Goal: Task Accomplishment & Management: Manage account settings

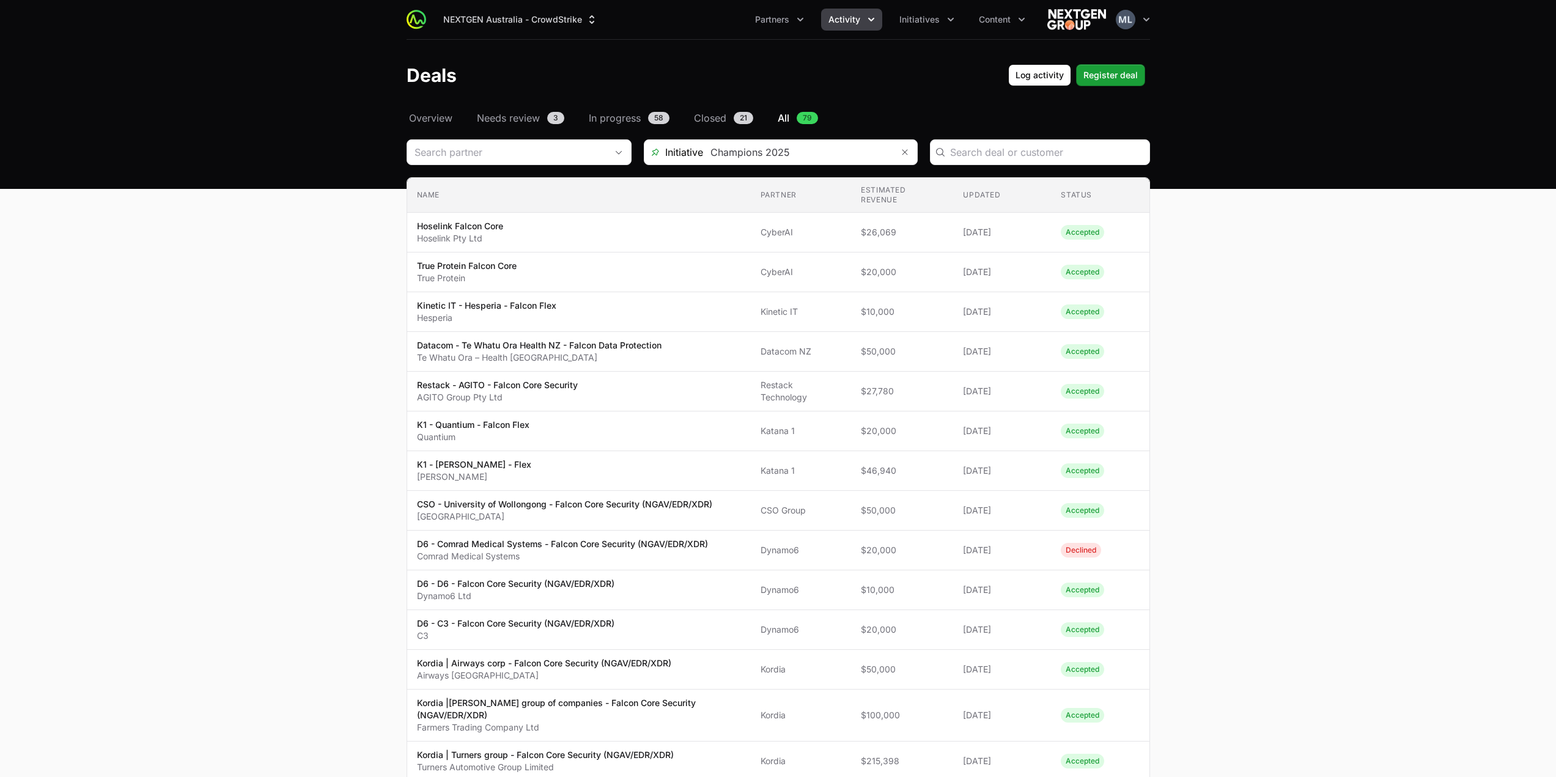
scroll to position [544, 0]
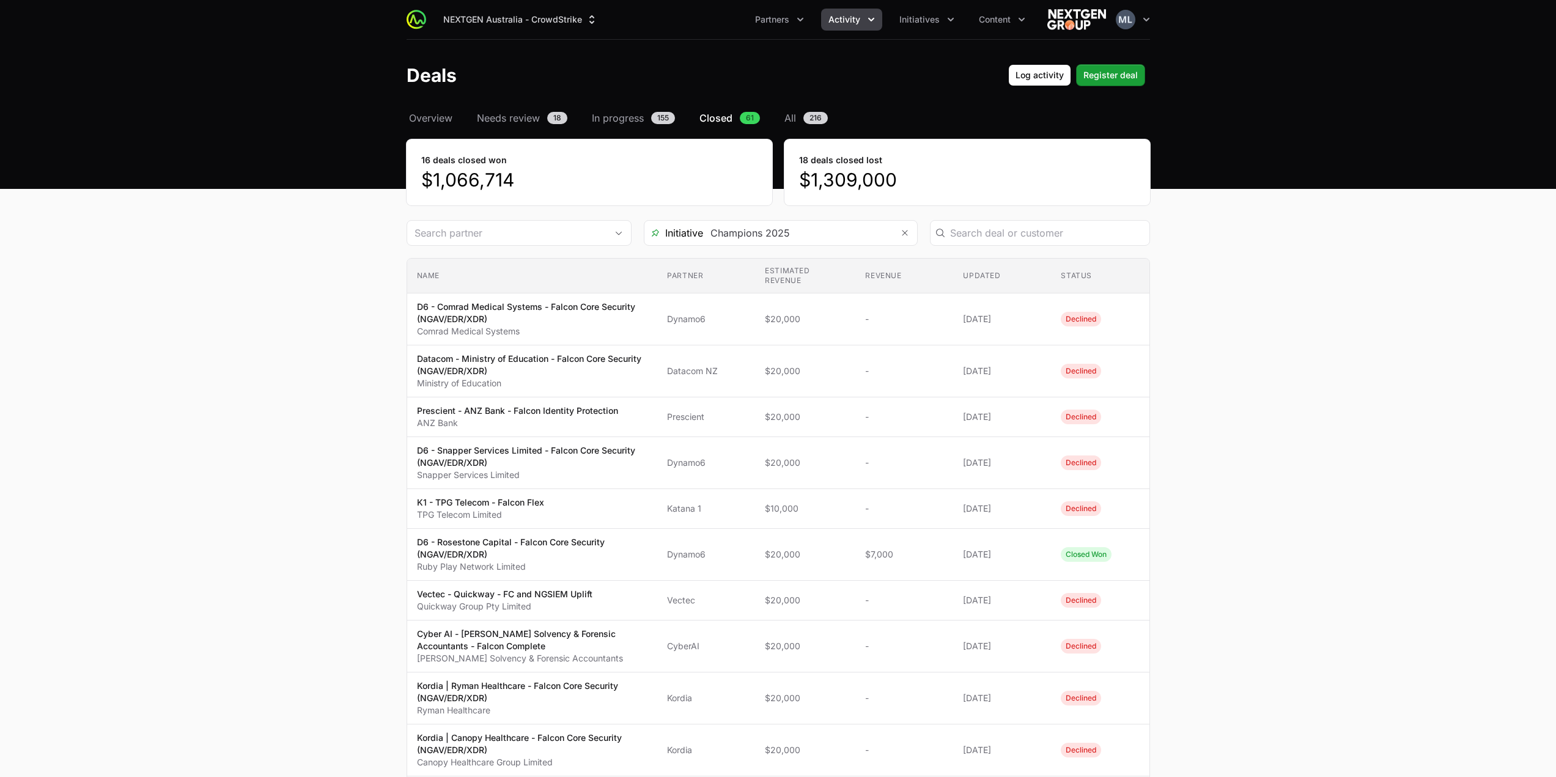
scroll to position [183, 0]
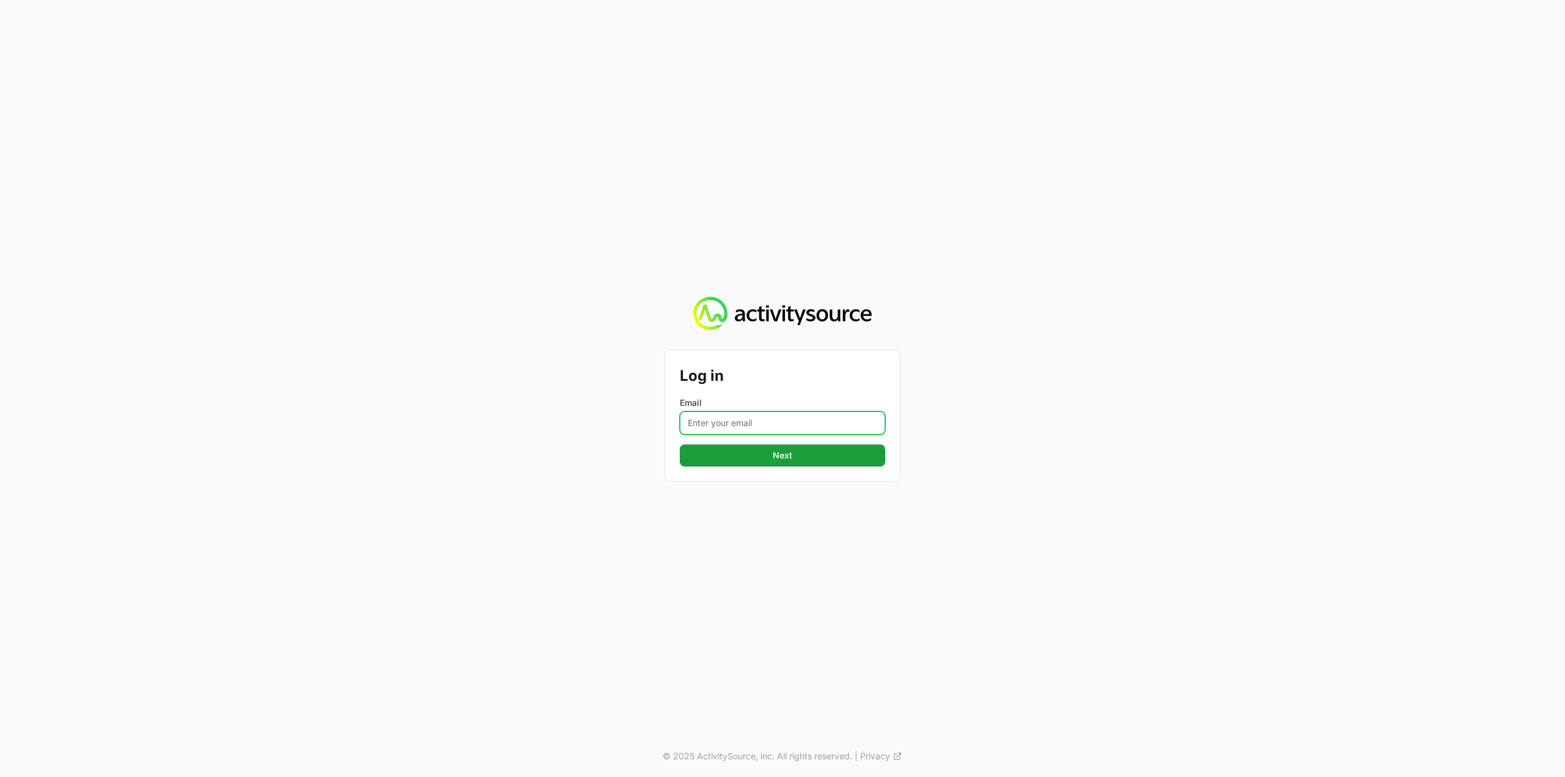
click at [741, 415] on input "Email" at bounding box center [782, 423] width 205 height 23
type input "[PERSON_NAME][EMAIL_ADDRESS][DOMAIN_NAME]"
click at [852, 449] on button "Next" at bounding box center [782, 456] width 205 height 22
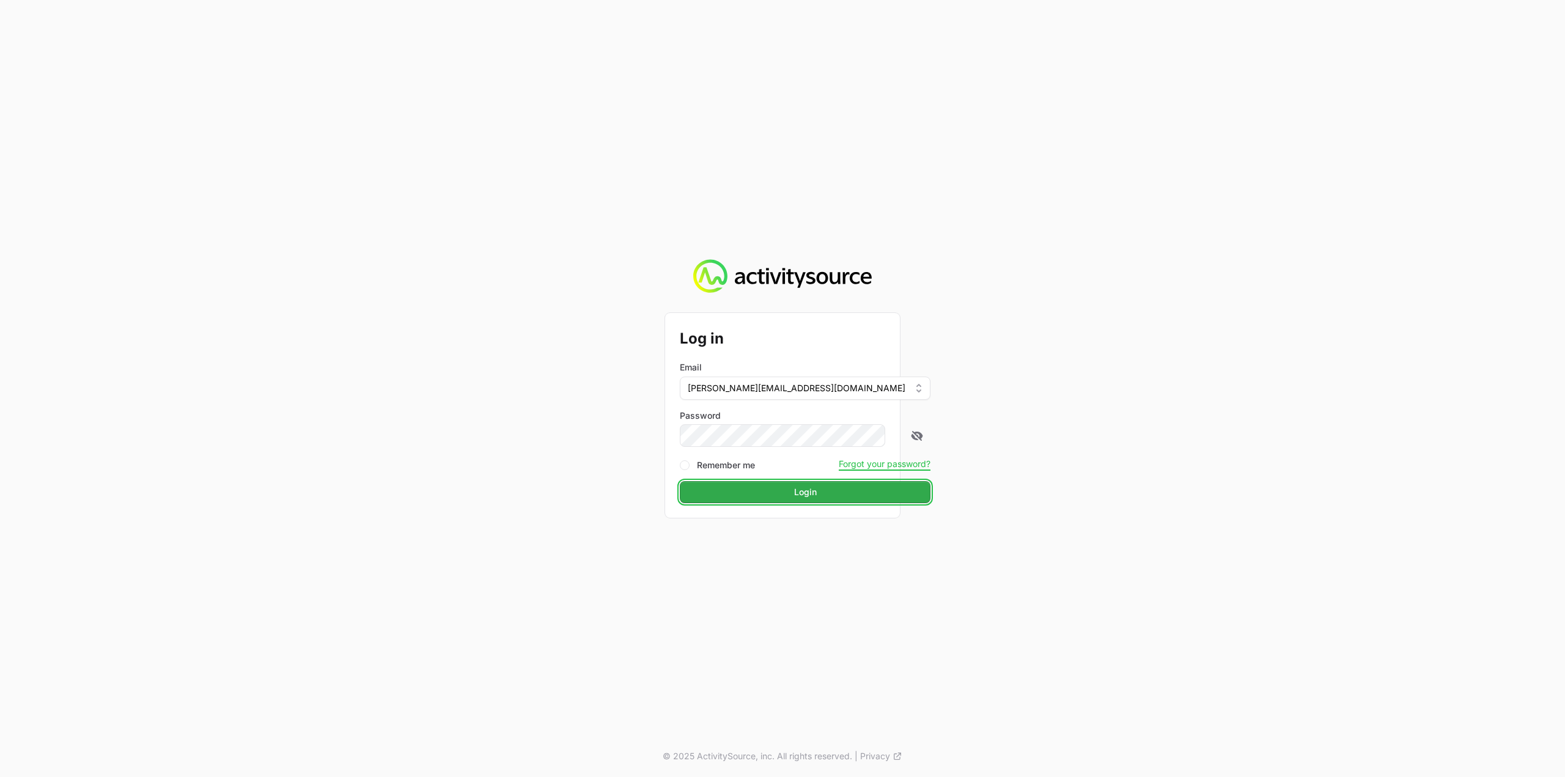
click at [794, 488] on span "Login" at bounding box center [805, 492] width 23 height 15
